Goal: Task Accomplishment & Management: Manage account settings

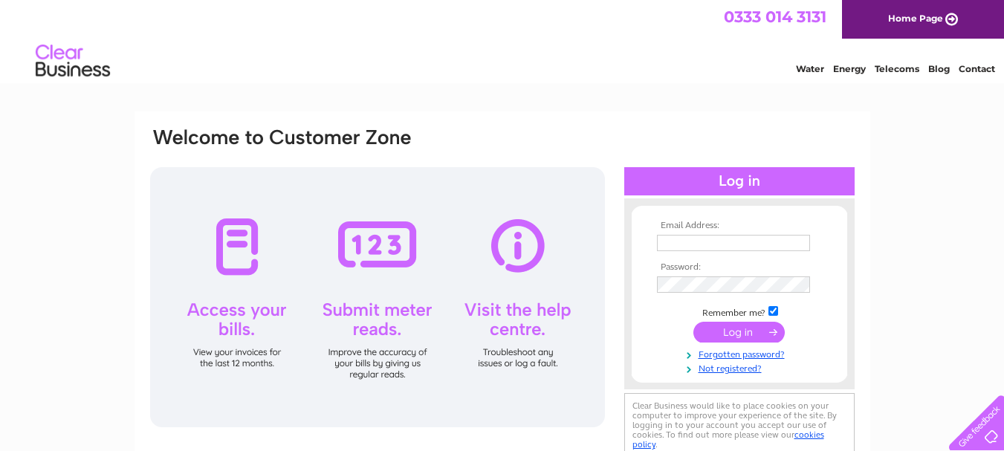
type input "paulpbc007@gmail.com"
click at [233, 250] on div at bounding box center [377, 297] width 455 height 260
click at [726, 336] on input "submit" at bounding box center [738, 332] width 91 height 21
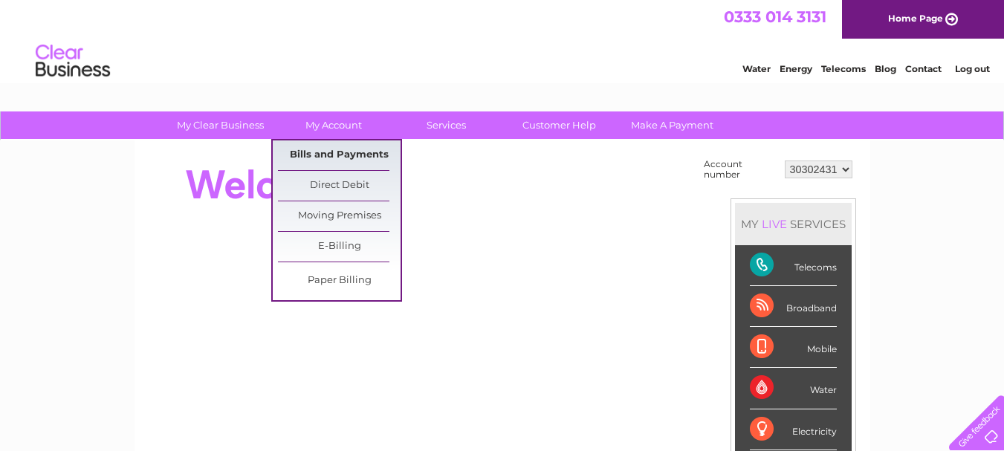
click at [334, 156] on link "Bills and Payments" at bounding box center [339, 155] width 123 height 30
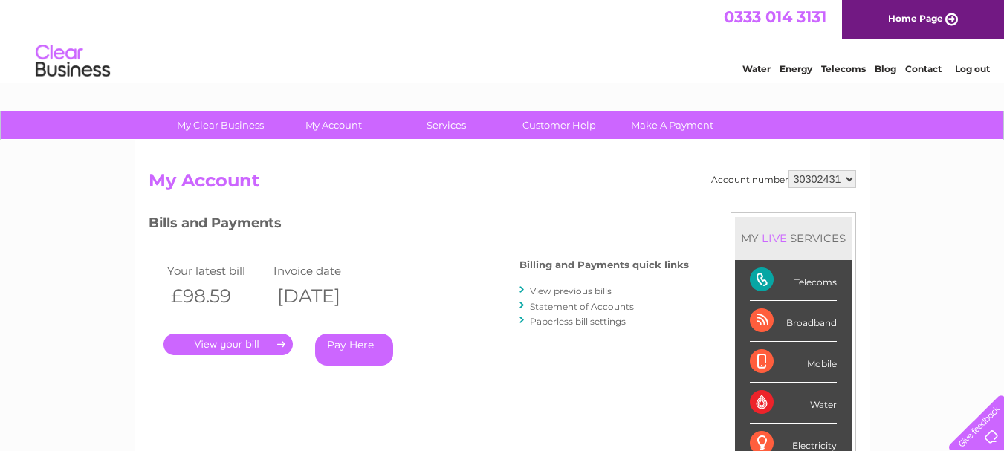
click at [218, 343] on link "." at bounding box center [228, 345] width 129 height 22
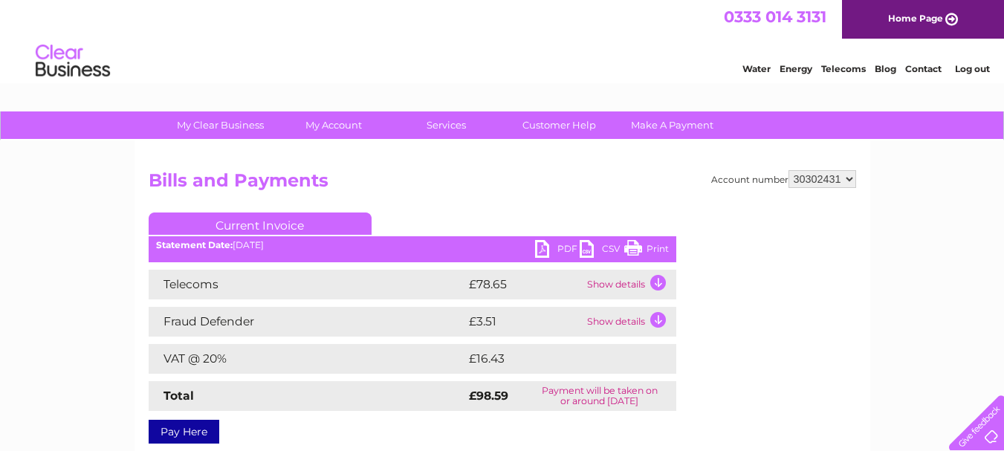
drag, startPoint x: 630, startPoint y: 247, endPoint x: 774, endPoint y: 400, distance: 210.3
click at [630, 247] on link "Print" at bounding box center [646, 251] width 45 height 22
